Goal: Task Accomplishment & Management: Manage account settings

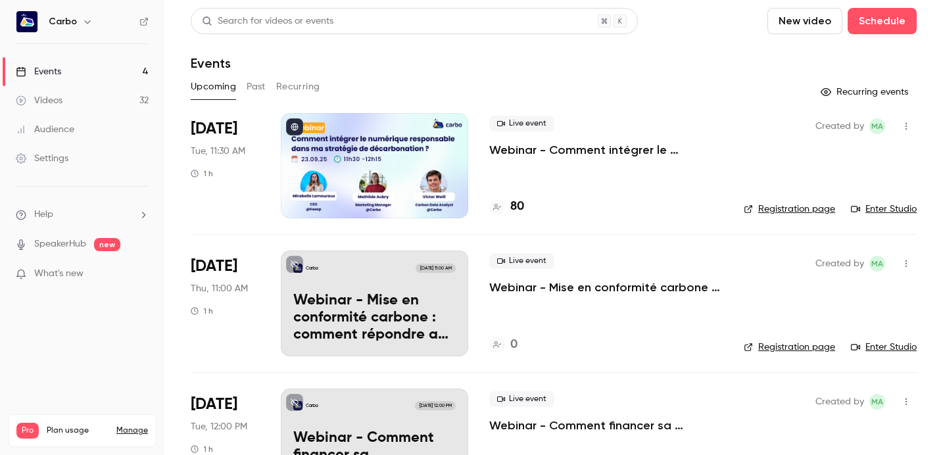
click at [341, 168] on div at bounding box center [374, 165] width 187 height 105
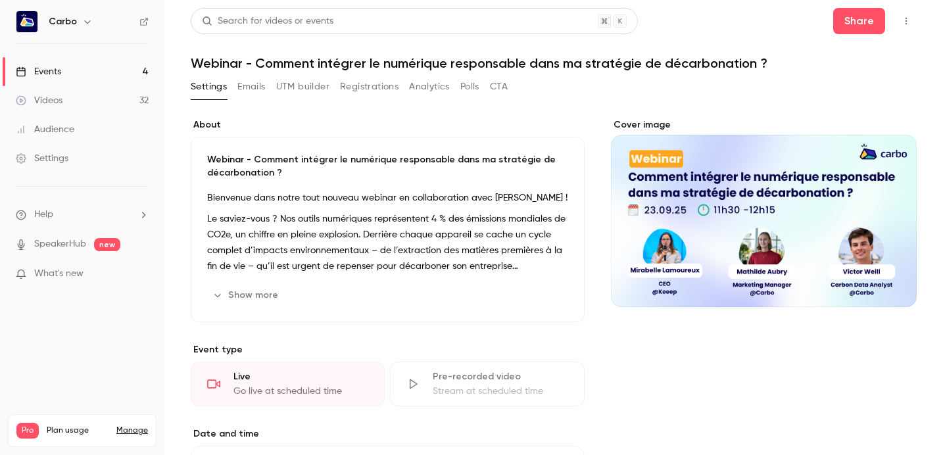
click at [351, 87] on button "Registrations" at bounding box center [369, 86] width 59 height 21
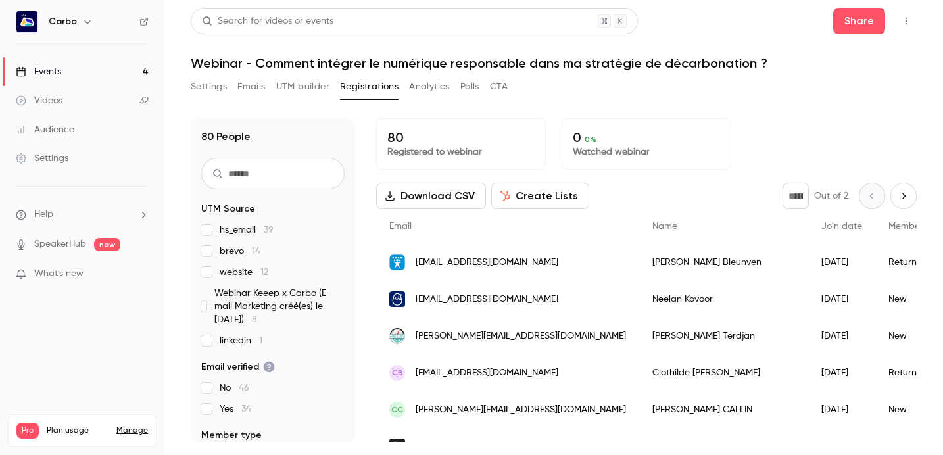
click at [222, 88] on button "Settings" at bounding box center [209, 86] width 36 height 21
